Goal: Transaction & Acquisition: Purchase product/service

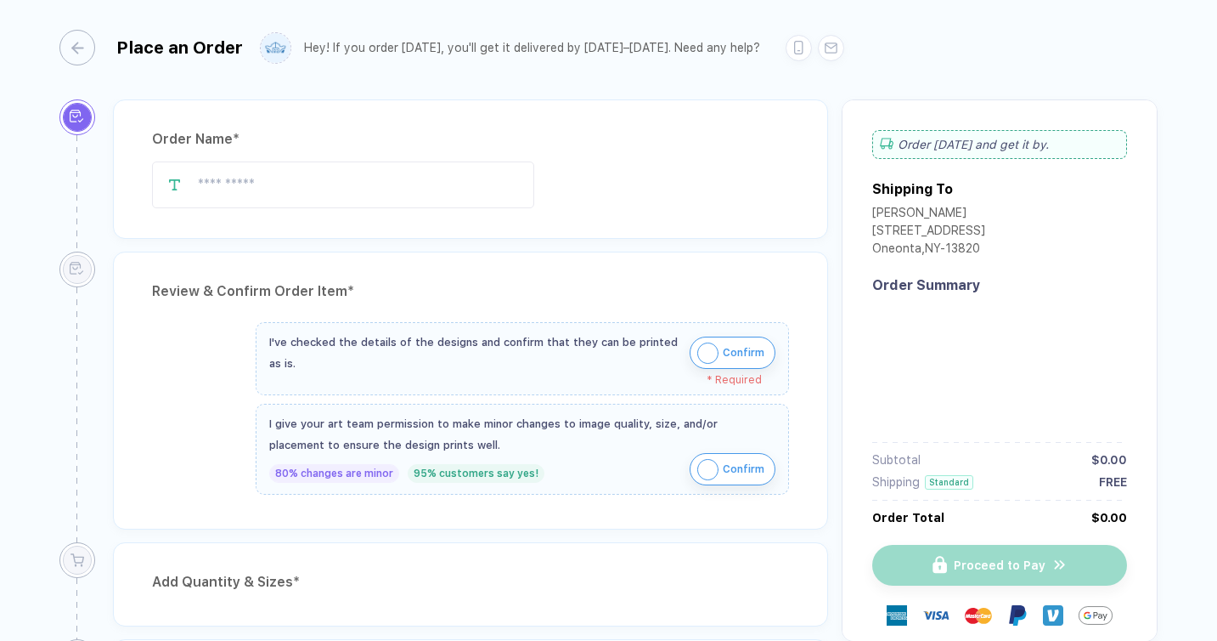
type input "**********"
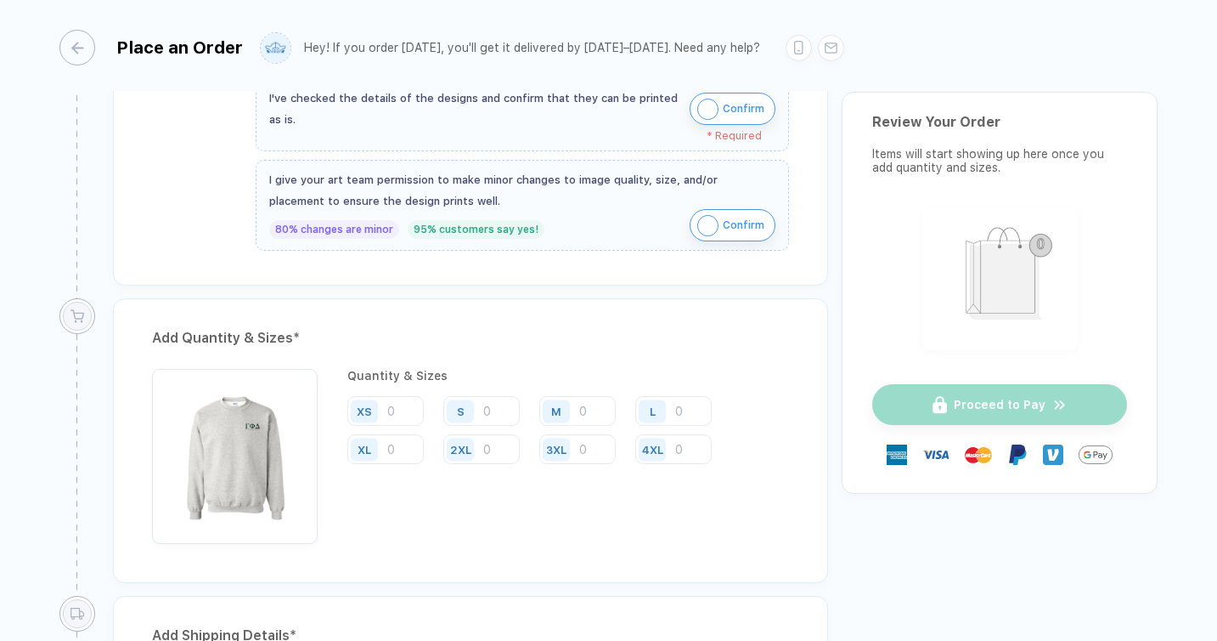
scroll to position [657, 0]
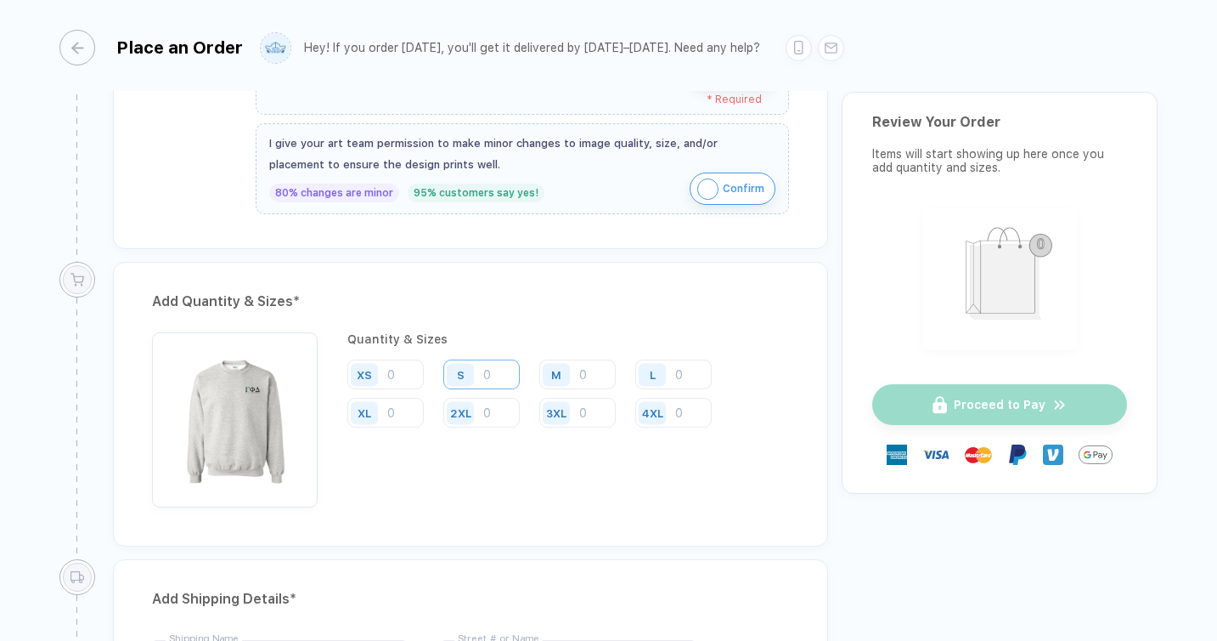
click at [492, 373] on input "number" at bounding box center [481, 374] width 76 height 30
click at [586, 372] on input "number" at bounding box center [578, 374] width 76 height 30
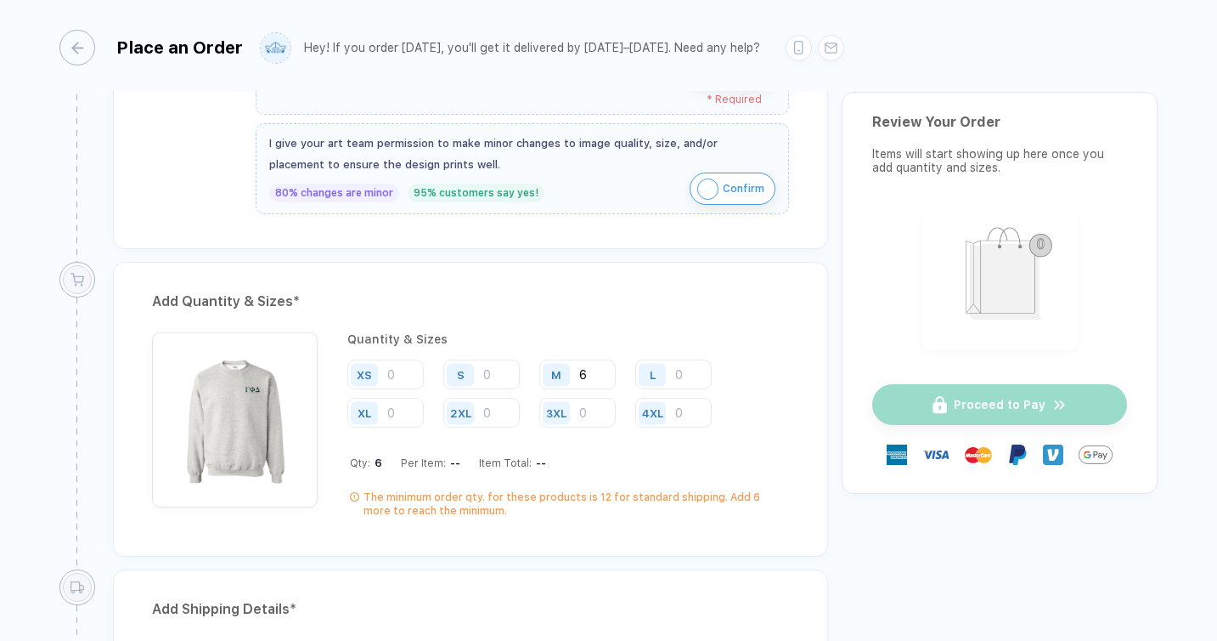
type input "6"
click at [676, 374] on input "number" at bounding box center [674, 374] width 76 height 30
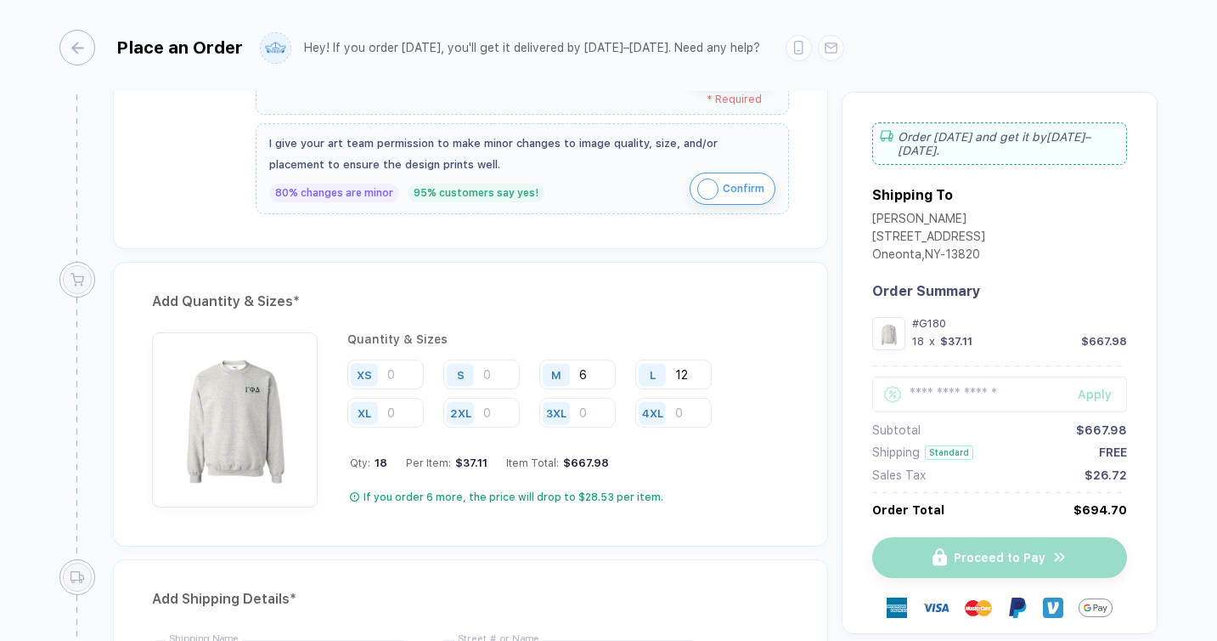
type input "12"
click at [397, 413] on input "number" at bounding box center [385, 413] width 76 height 30
type input "7"
click at [491, 410] on input "number" at bounding box center [481, 413] width 76 height 30
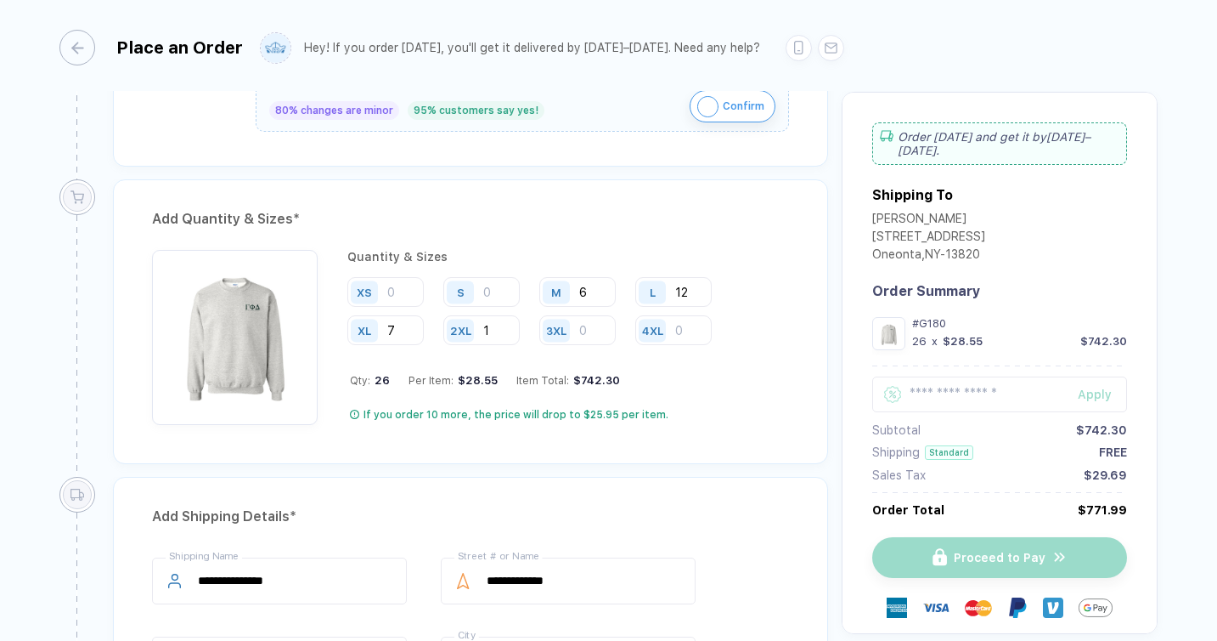
scroll to position [737, 0]
type input "1"
click at [736, 394] on div "Quantity & Sizes XS S M 6 L 12 XL 7 2XL 1 3XL 4XL Qty: 26 Per Item: $28.55 Item…" at bounding box center [568, 338] width 442 height 175
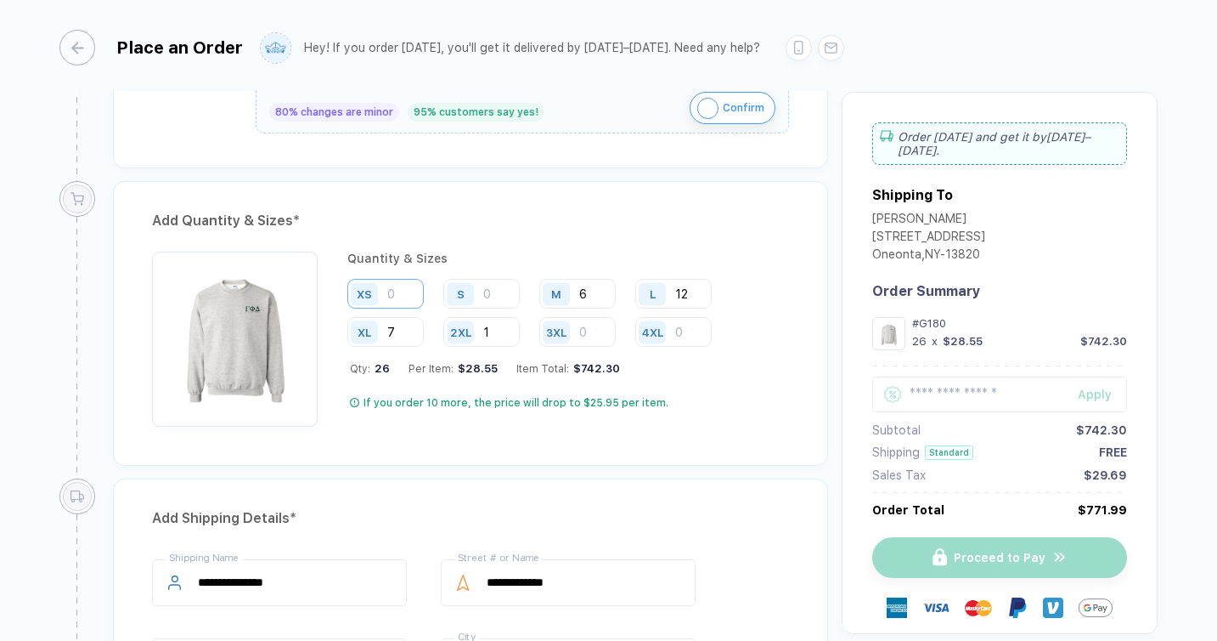
click at [396, 296] on input "number" at bounding box center [385, 294] width 76 height 30
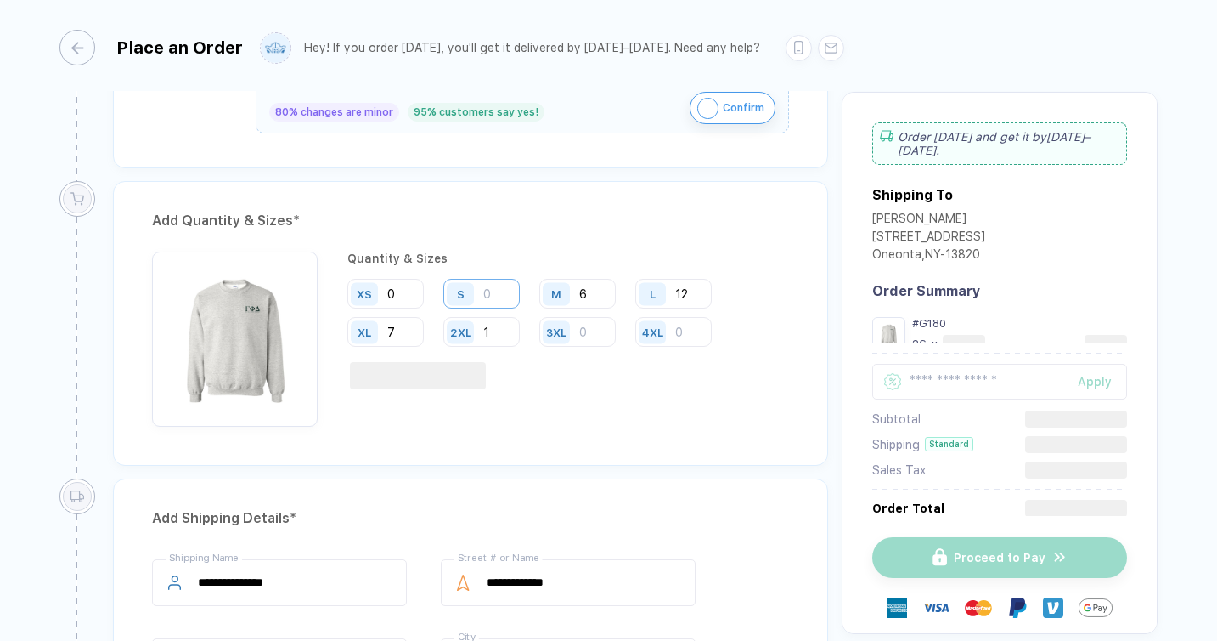
type input "0"
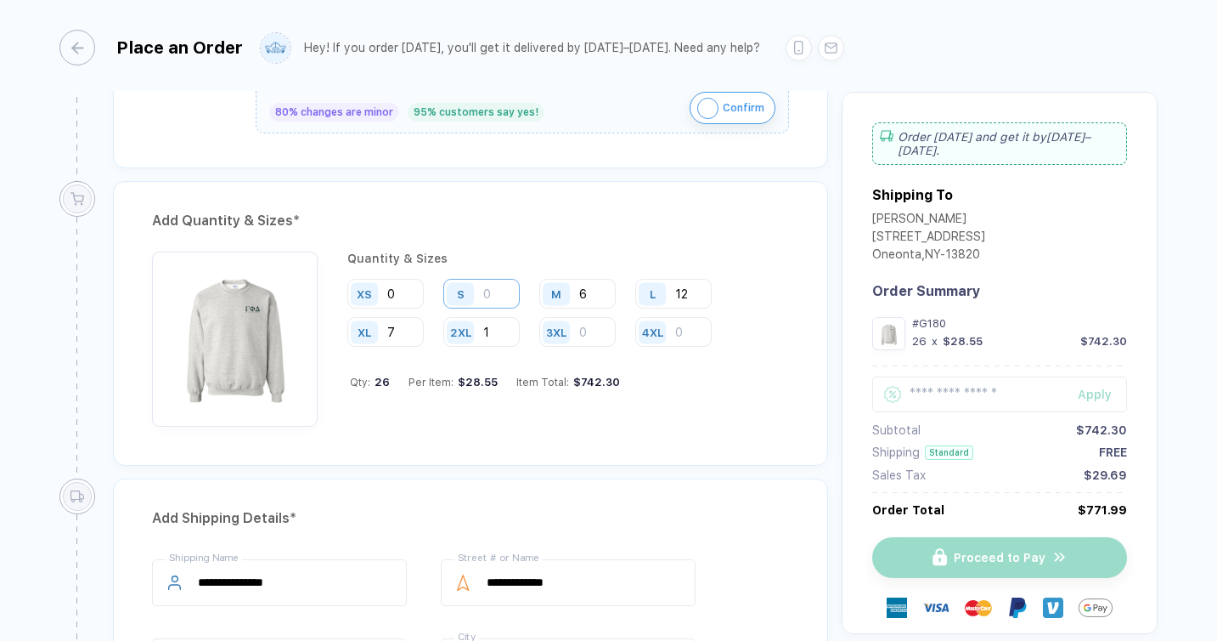
click at [489, 291] on input "number" at bounding box center [481, 294] width 76 height 30
type input "0"
click at [595, 330] on input "number" at bounding box center [578, 332] width 76 height 30
type input "0"
click at [682, 330] on input "number" at bounding box center [674, 332] width 76 height 30
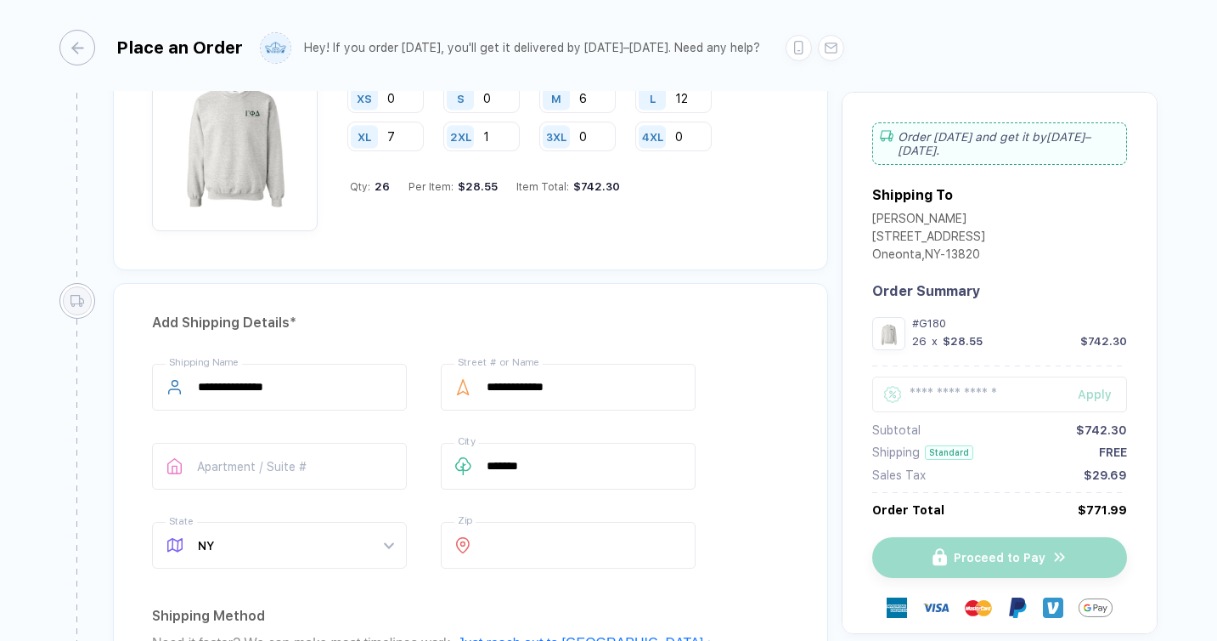
scroll to position [949, 0]
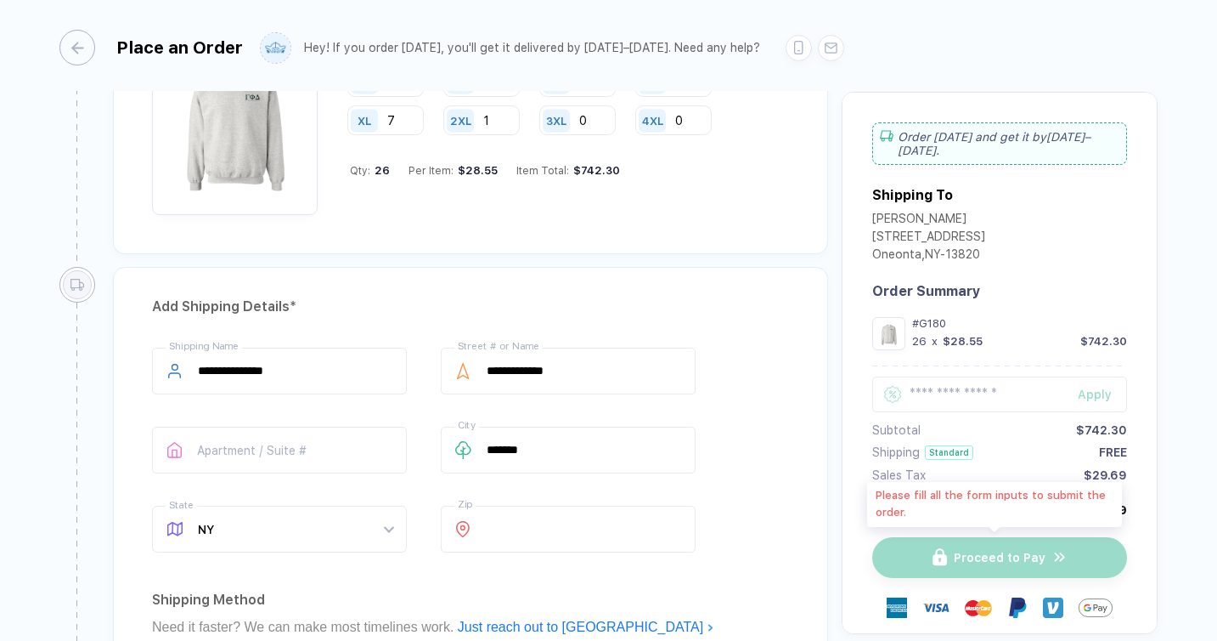
type input "0"
click at [993, 551] on div "Proceed to Pay" at bounding box center [1000, 557] width 255 height 41
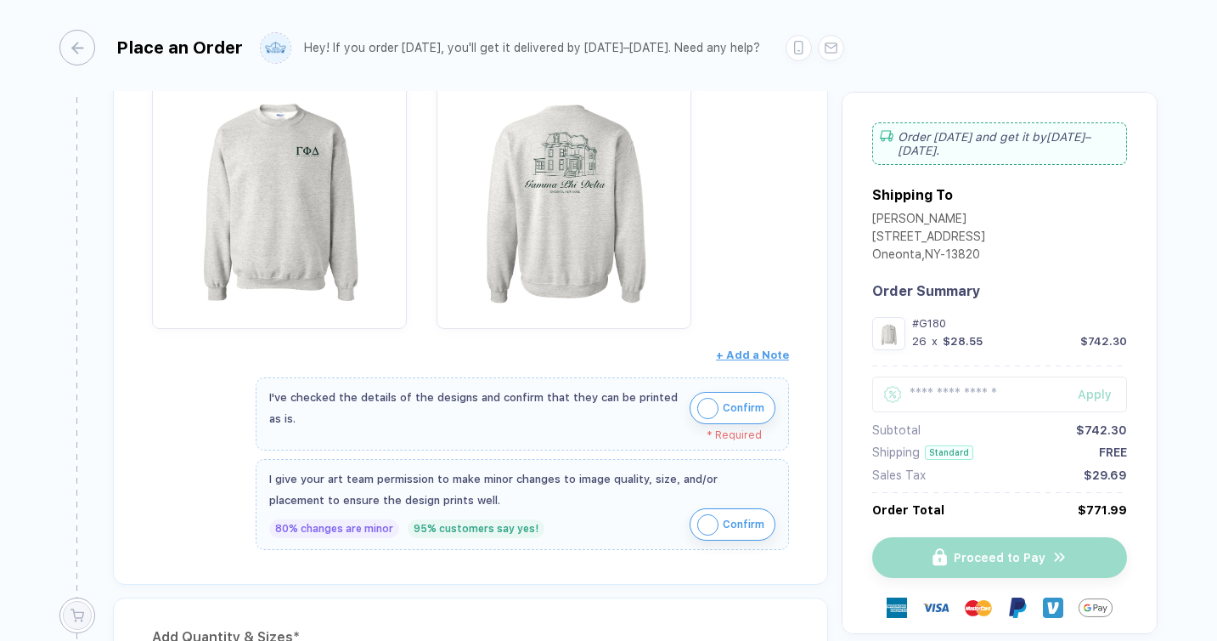
scroll to position [313, 0]
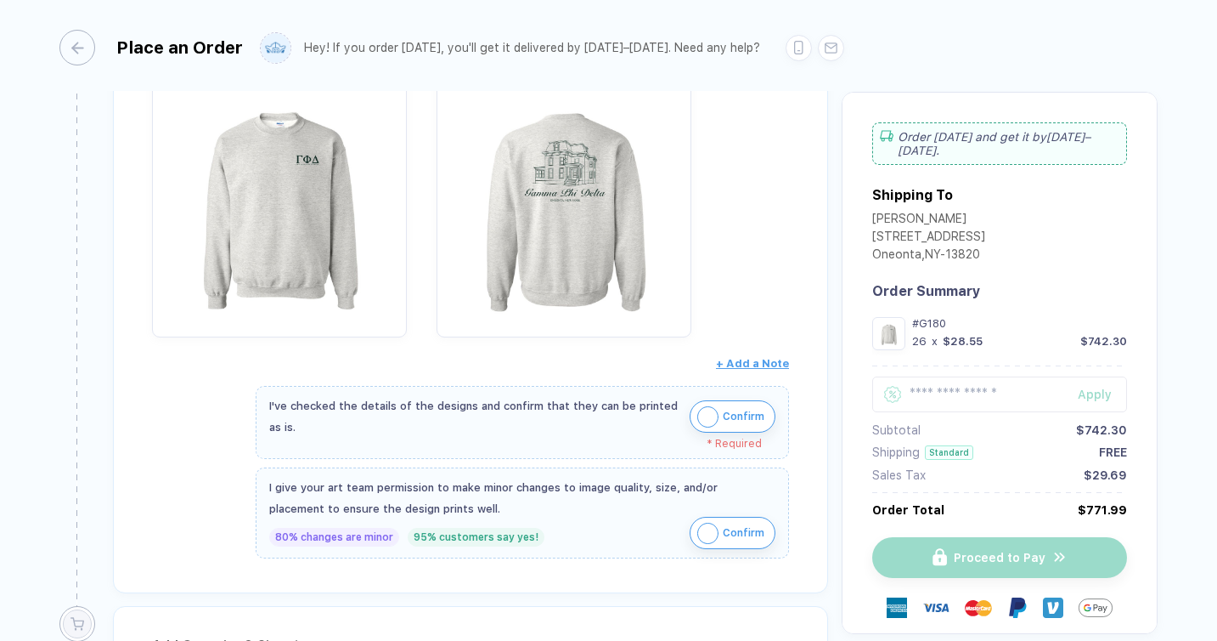
click at [709, 415] on img "button" at bounding box center [708, 416] width 21 height 21
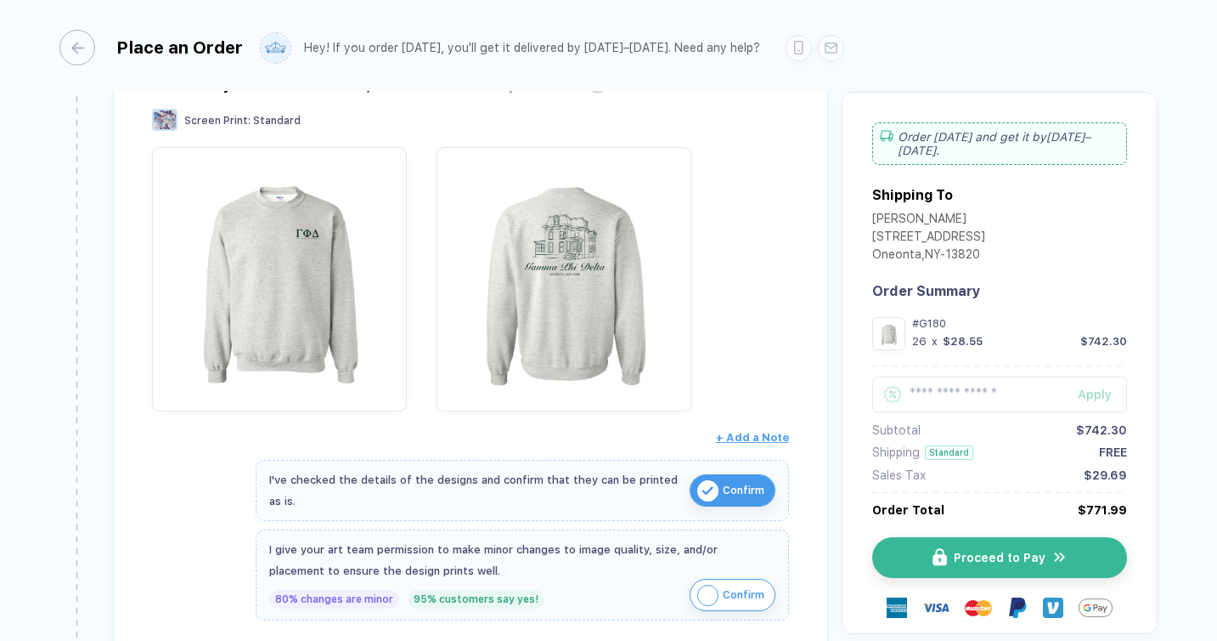
scroll to position [240, 0]
click at [706, 592] on img "button" at bounding box center [708, 594] width 21 height 21
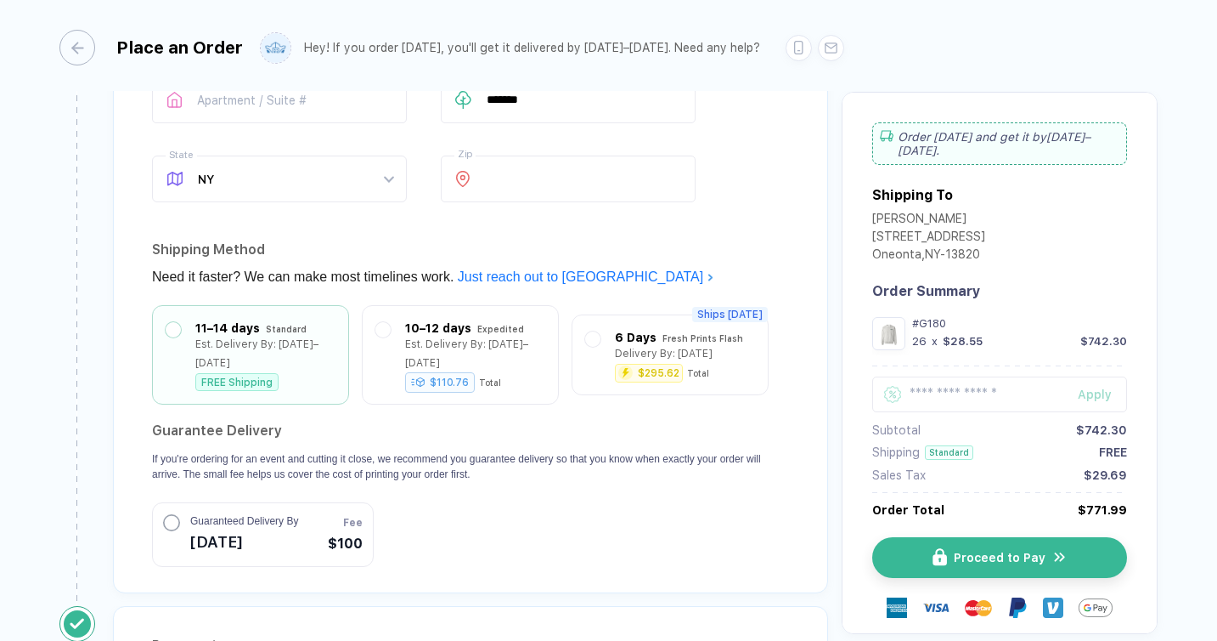
scroll to position [1546, 0]
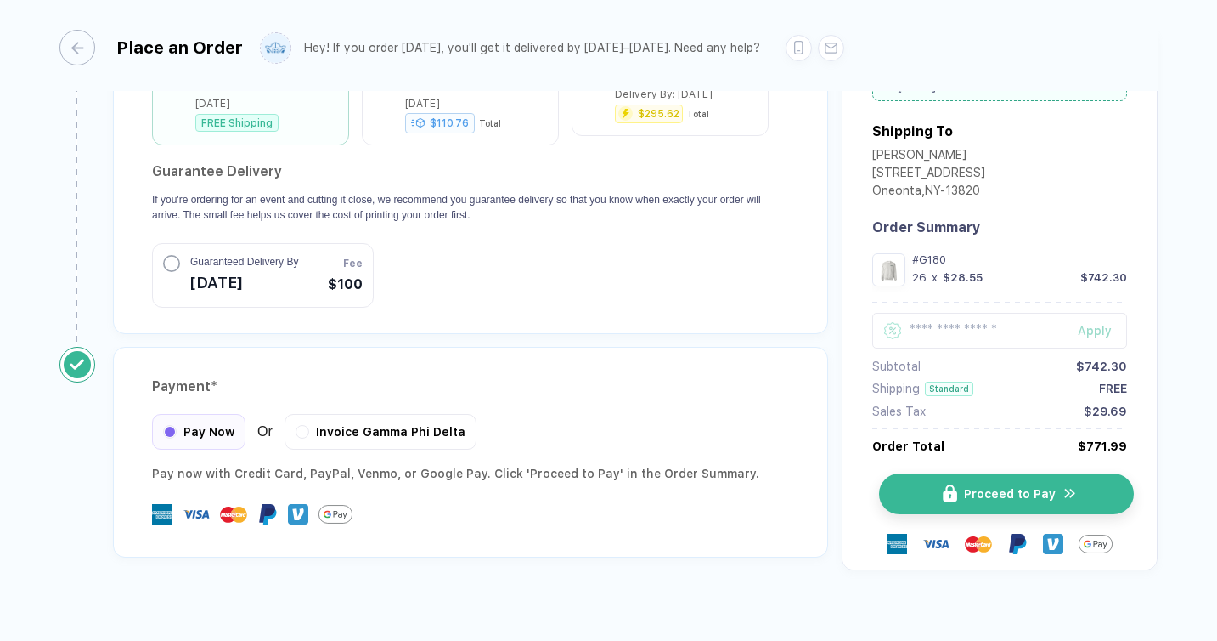
click at [965, 487] on span "Proceed to Pay" at bounding box center [1010, 494] width 92 height 14
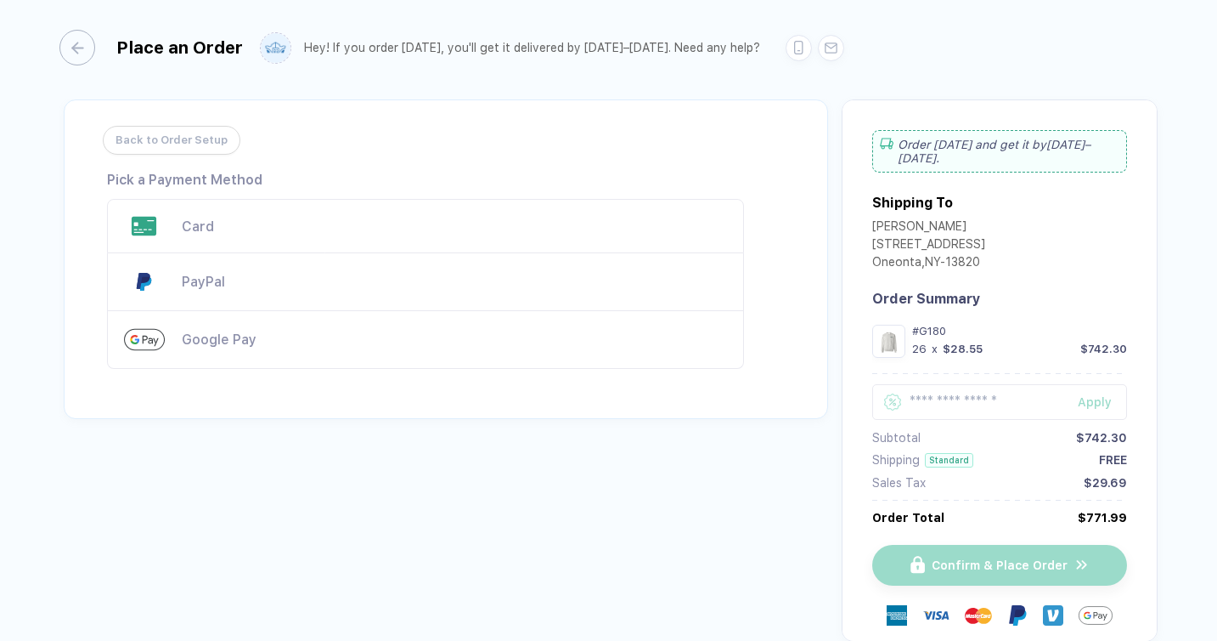
click at [312, 212] on div "Card" at bounding box center [425, 226] width 637 height 54
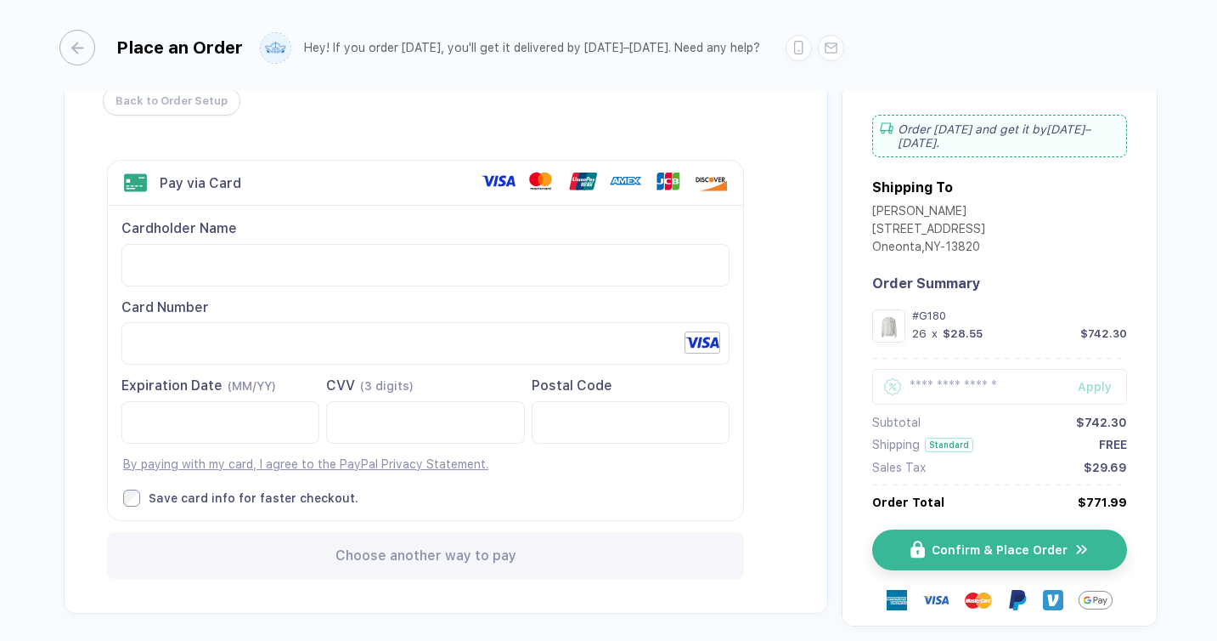
scroll to position [44, 0]
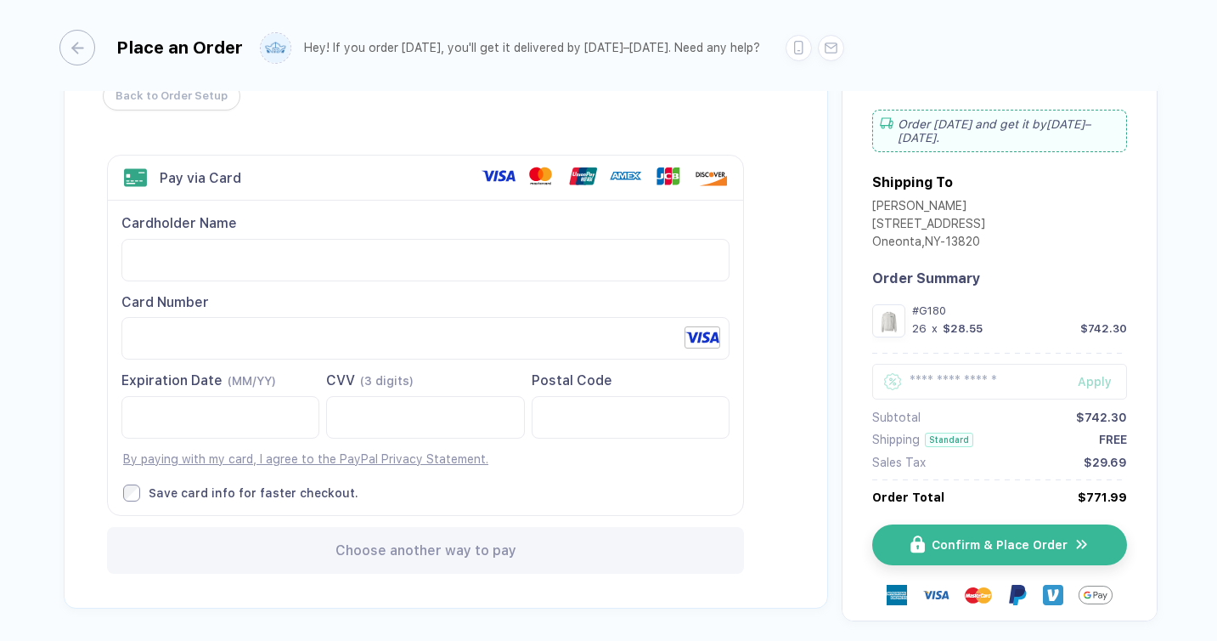
click at [490, 478] on div "Cardholder Name Card Number Expiration Date (MM/YY)" at bounding box center [426, 358] width 636 height 314
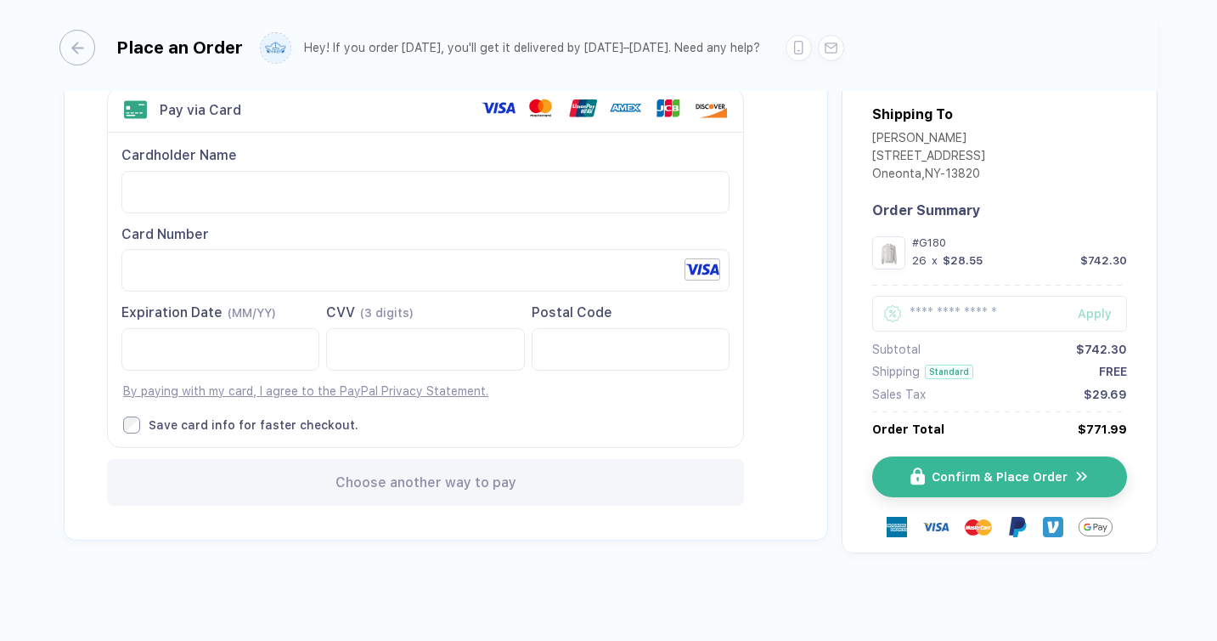
scroll to position [116, 0]
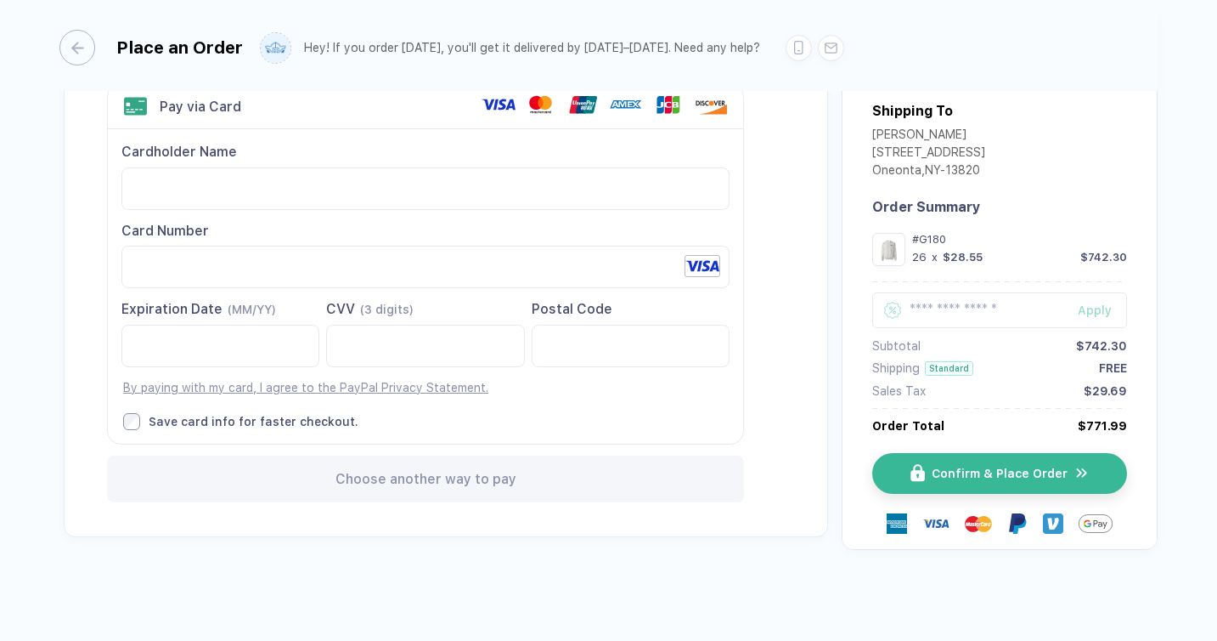
click at [456, 472] on span "Choose another way to pay" at bounding box center [426, 479] width 181 height 16
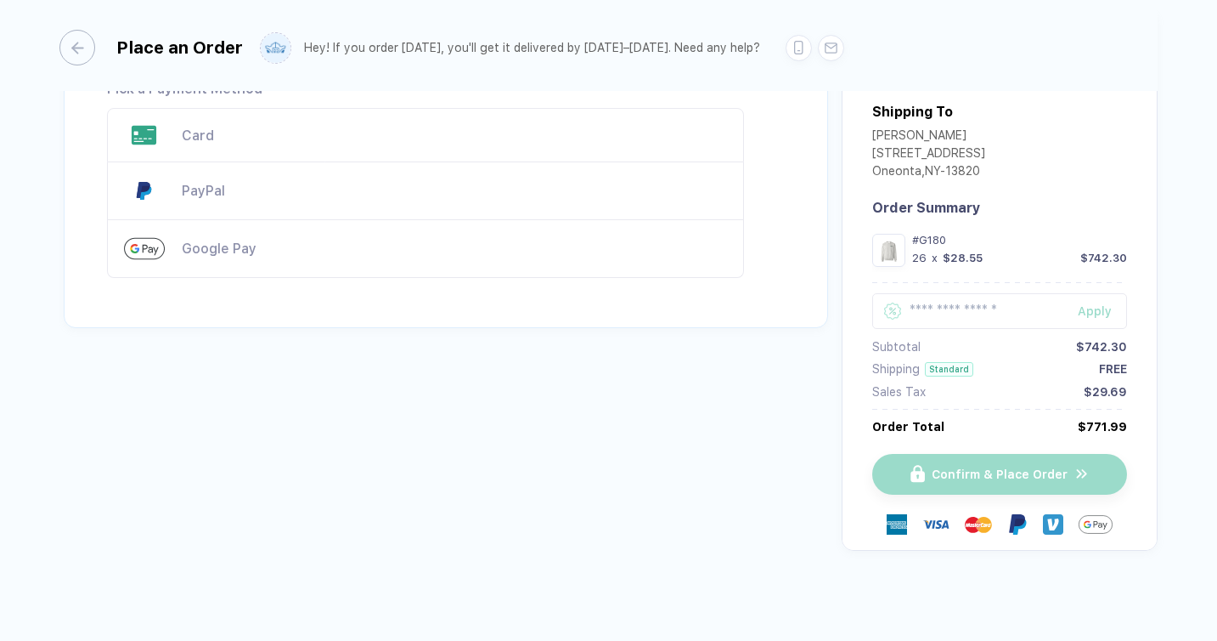
scroll to position [0, 0]
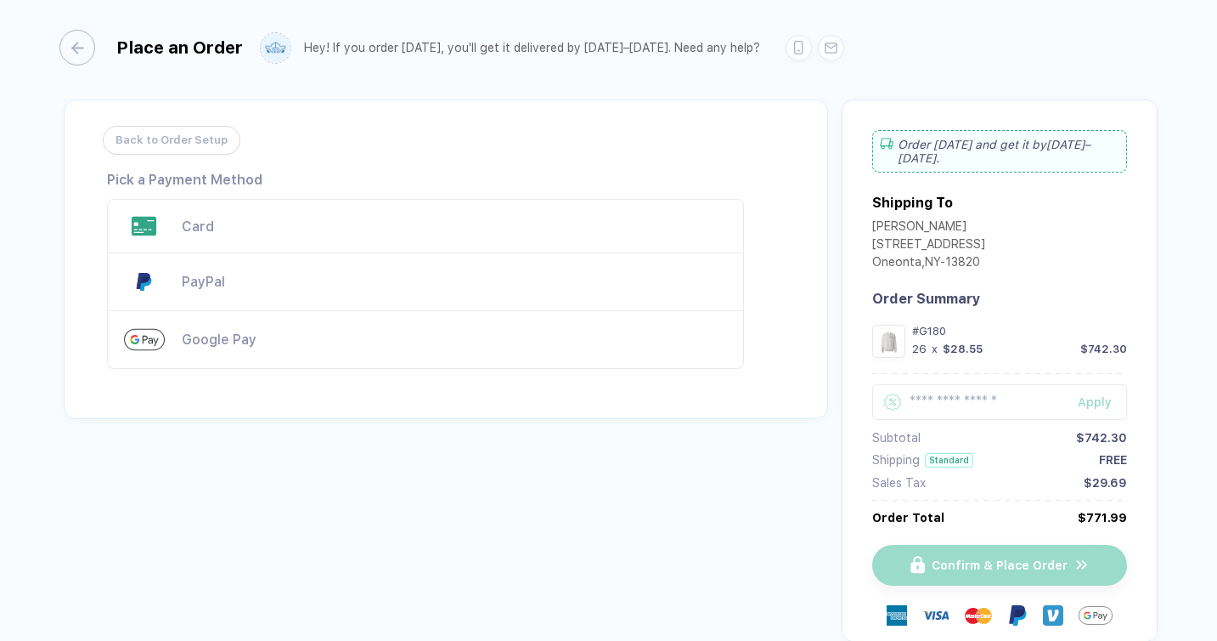
click at [311, 224] on div "Card" at bounding box center [454, 226] width 545 height 16
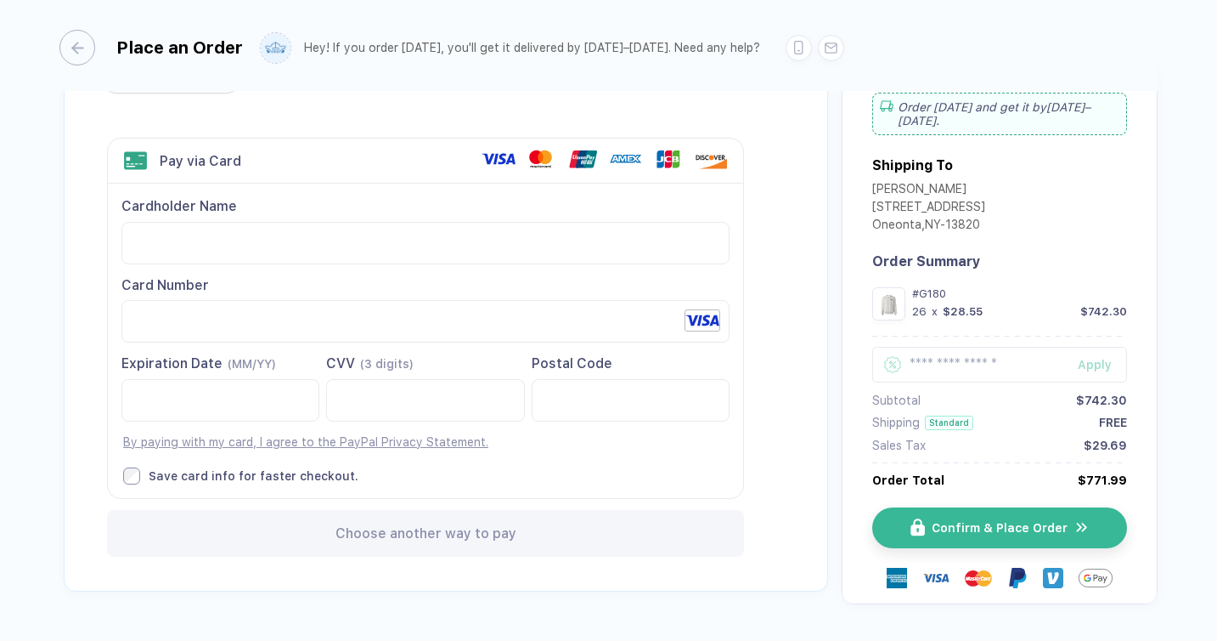
scroll to position [65, 0]
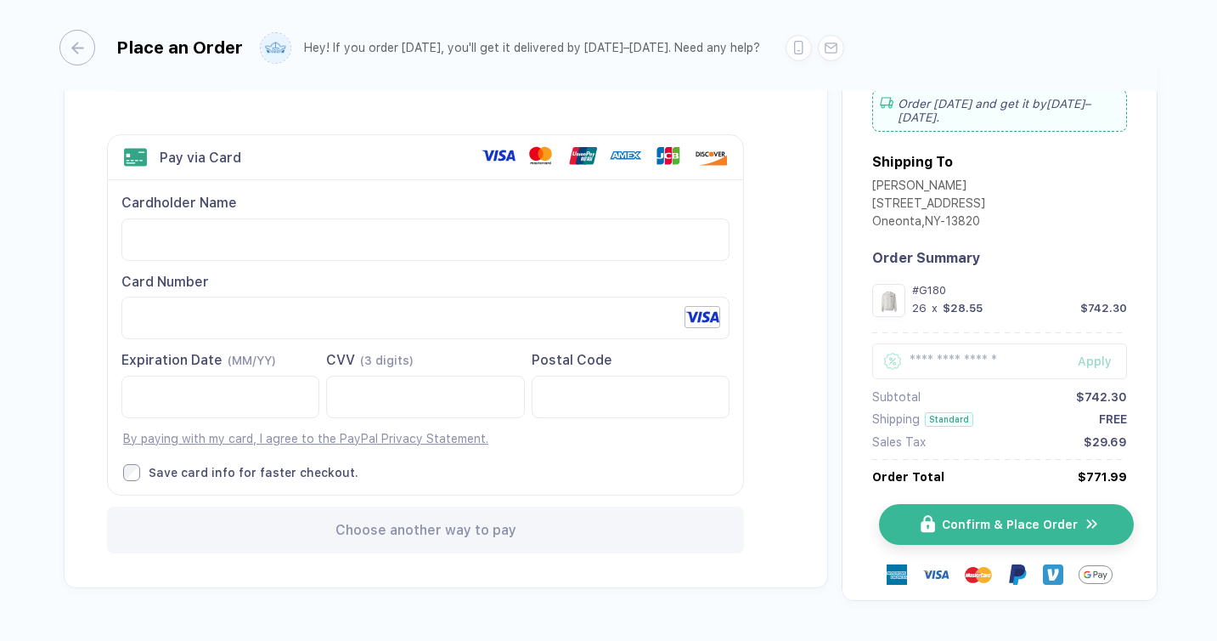
click at [976, 524] on span "Confirm & Place Order" at bounding box center [1010, 524] width 136 height 14
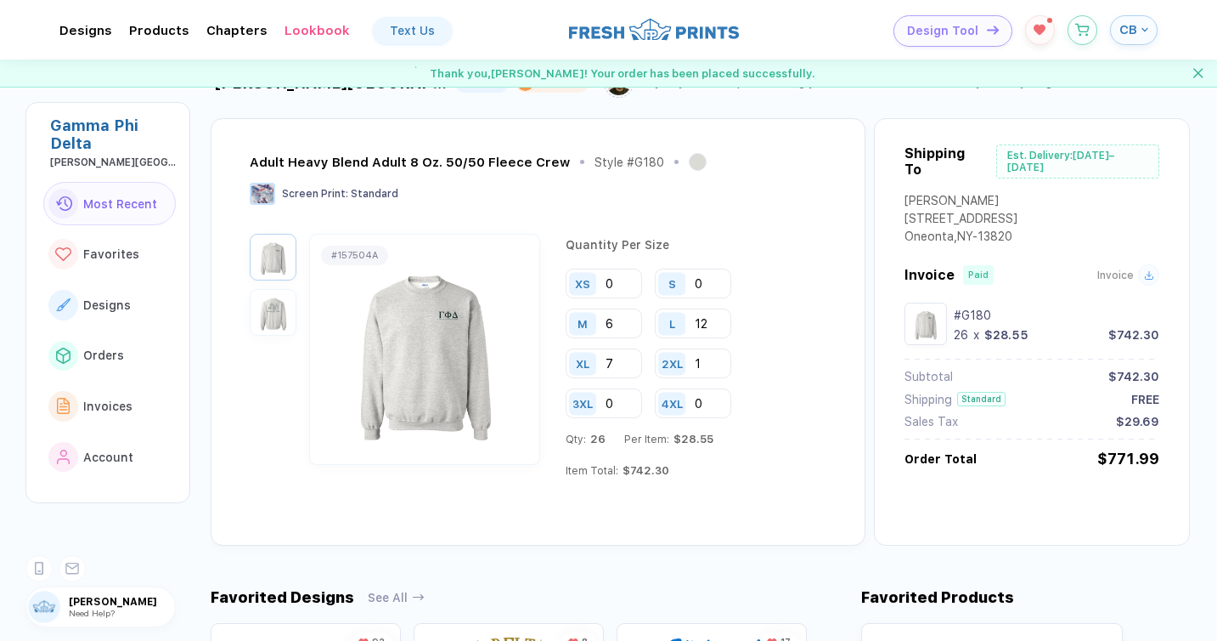
scroll to position [48, 0]
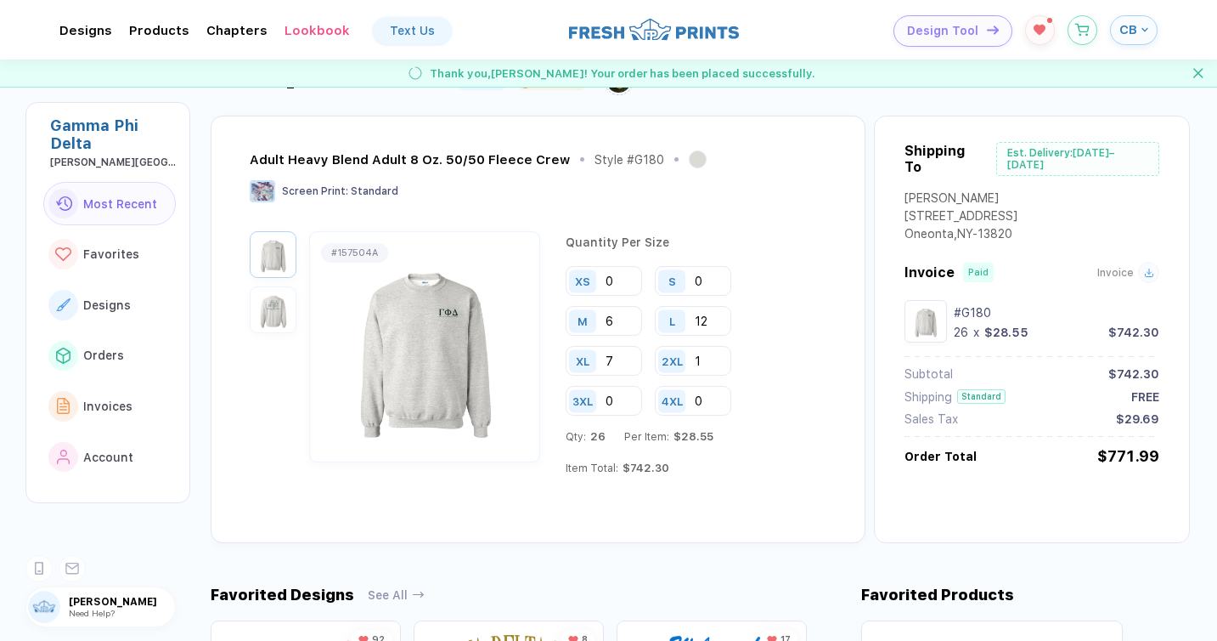
click at [706, 321] on div "L 12" at bounding box center [693, 321] width 76 height 30
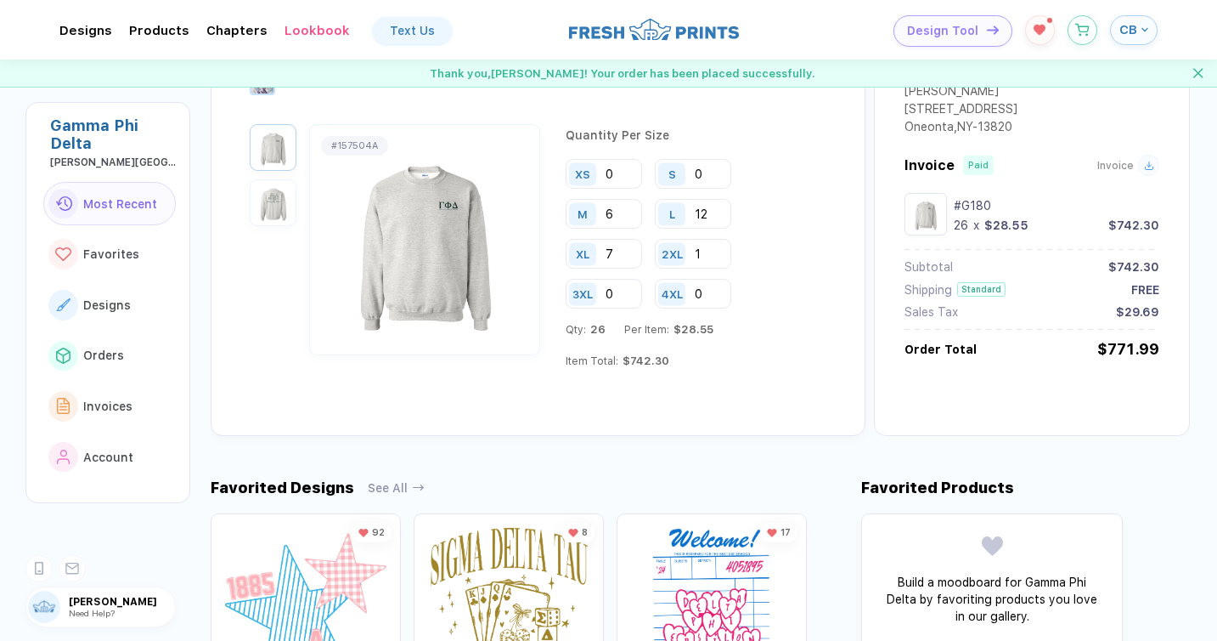
scroll to position [198, 0]
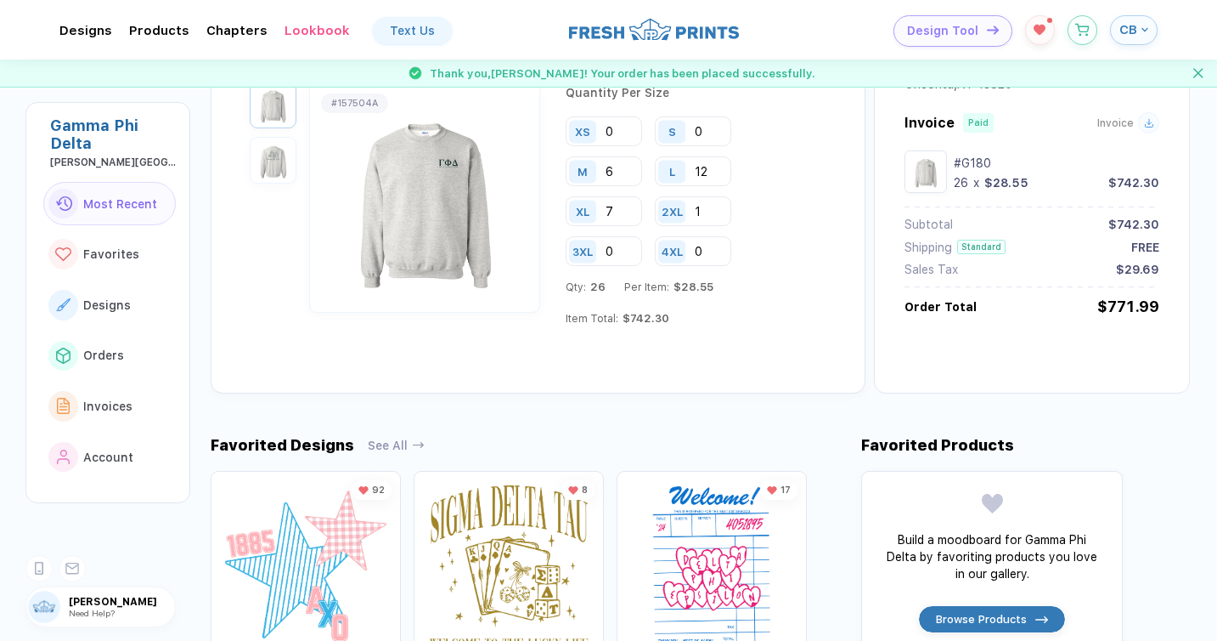
click at [1144, 36] on button "CB" at bounding box center [1134, 30] width 48 height 30
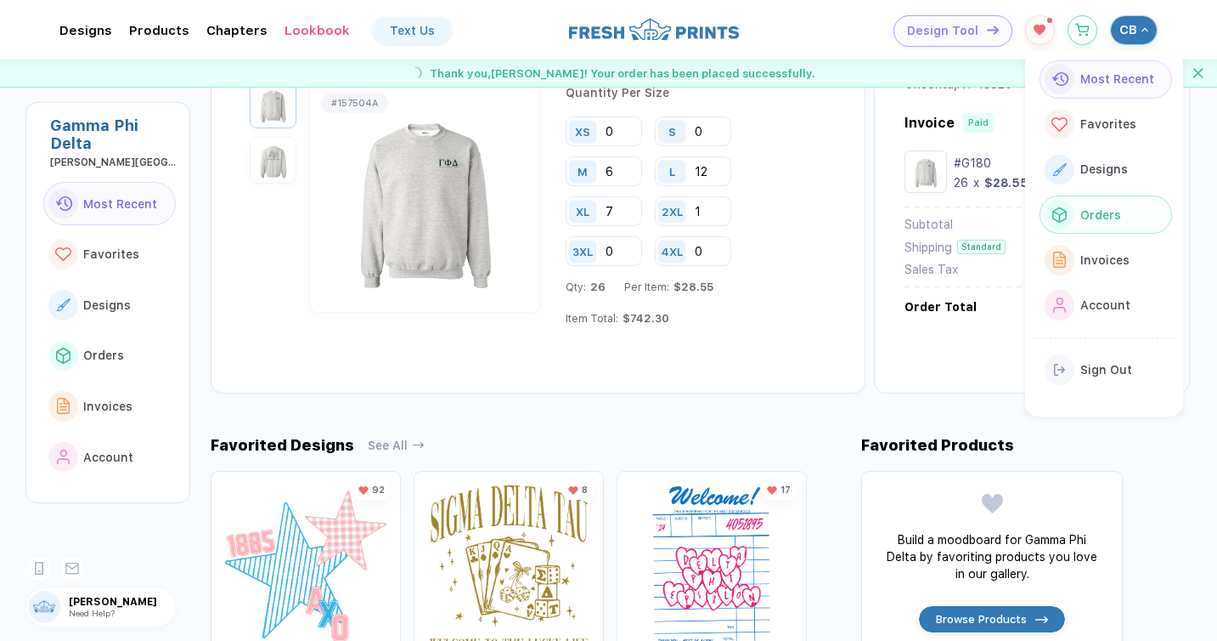
click at [1097, 208] on span "Orders" at bounding box center [1101, 215] width 41 height 14
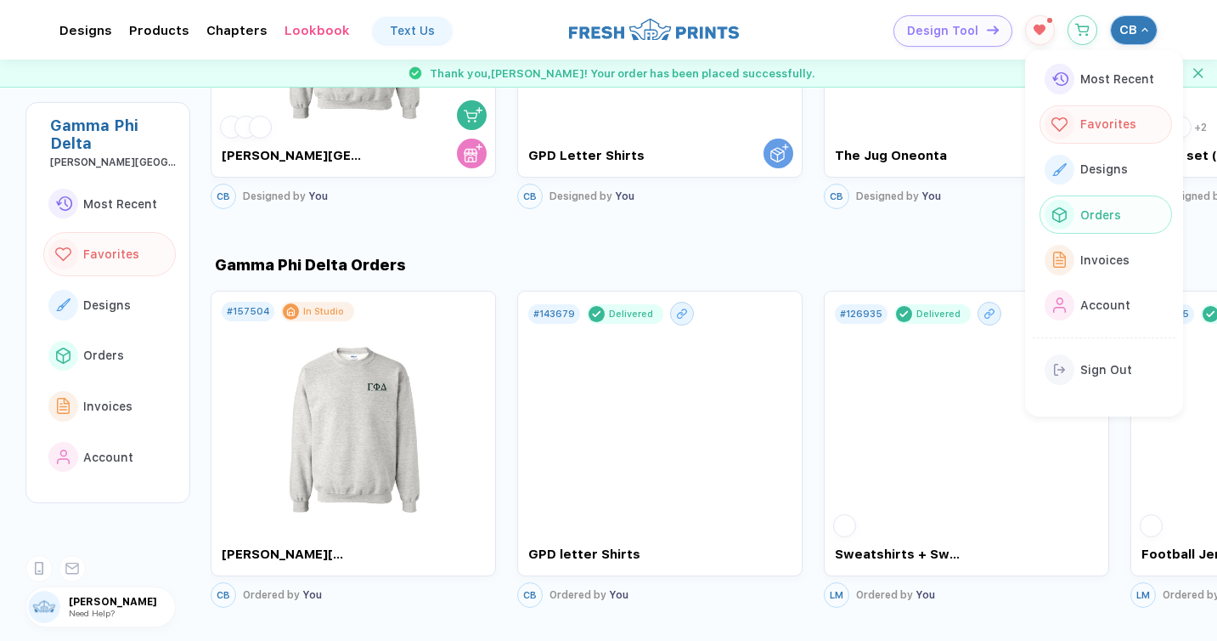
scroll to position [1200, 0]
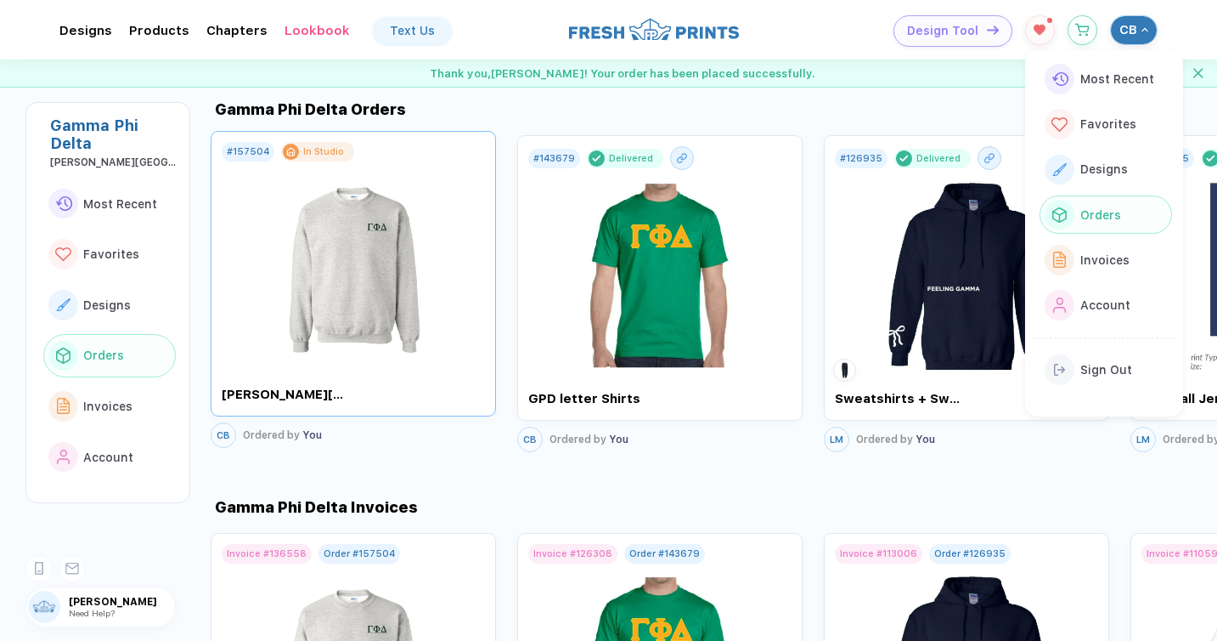
click at [313, 300] on img at bounding box center [353, 261] width 191 height 200
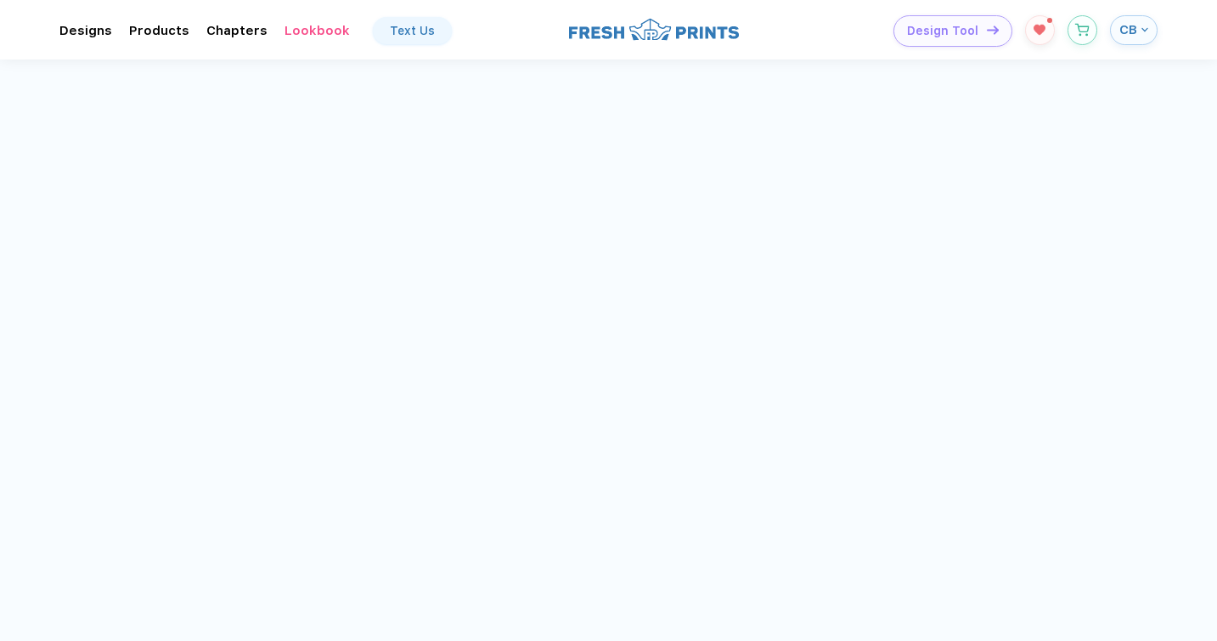
click at [689, 325] on div "L 12" at bounding box center [727, 310] width 76 height 30
